Goal: Task Accomplishment & Management: Use online tool/utility

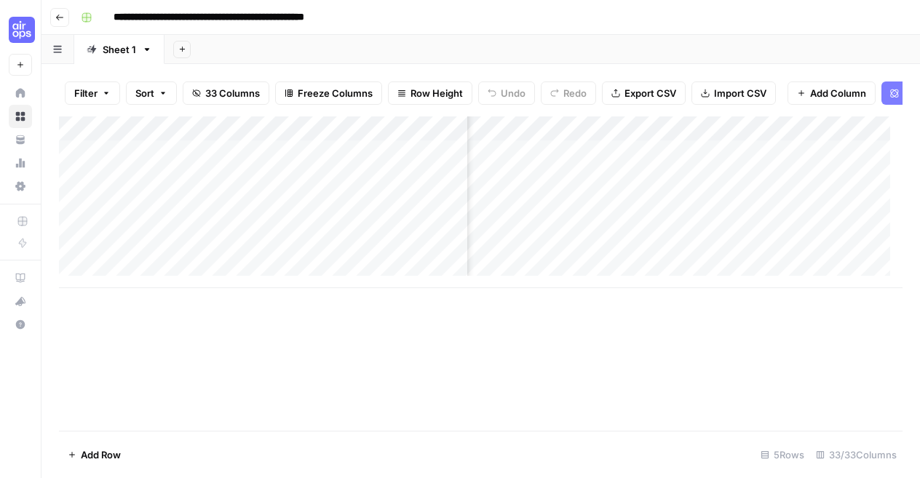
scroll to position [0, 1447]
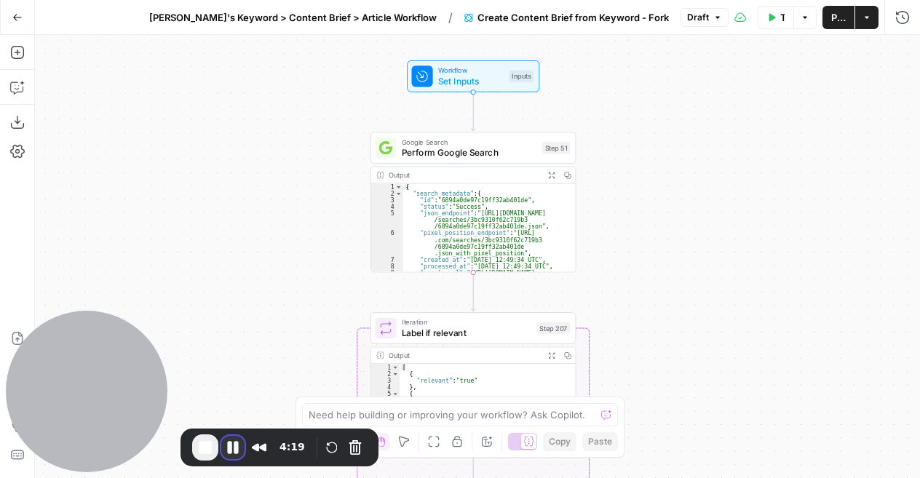
click at [236, 445] on button "Pause Recording" at bounding box center [232, 447] width 23 height 23
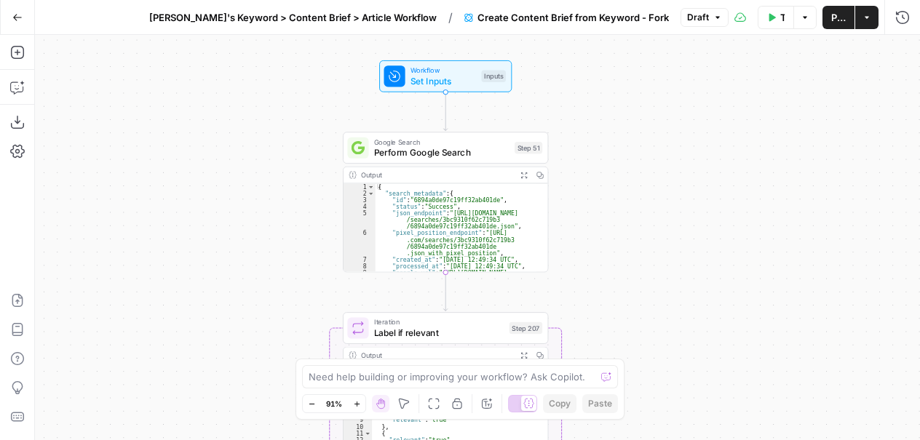
click at [637, 217] on div "Workflow Set Inputs Inputs Google Search Perform Google Search Step 51 Output E…" at bounding box center [477, 237] width 885 height 405
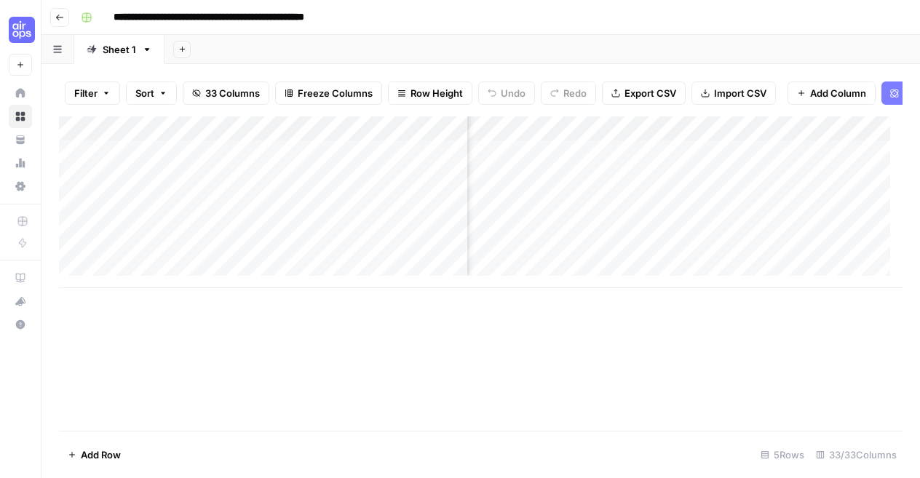
scroll to position [0, 1367]
